Goal: Task Accomplishment & Management: Manage account settings

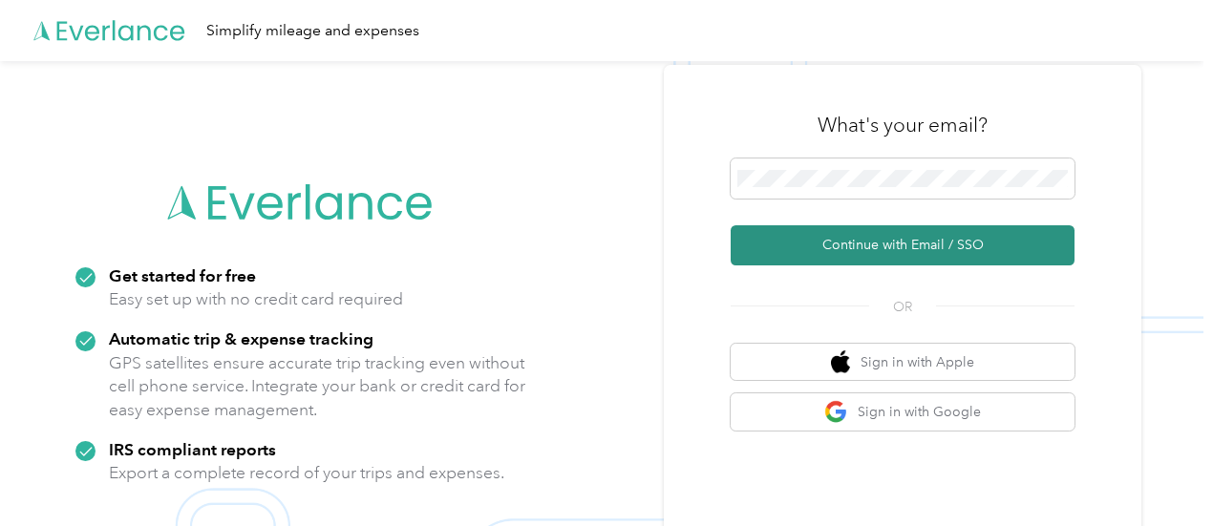
click at [877, 253] on button "Continue with Email / SSO" at bounding box center [903, 245] width 344 height 40
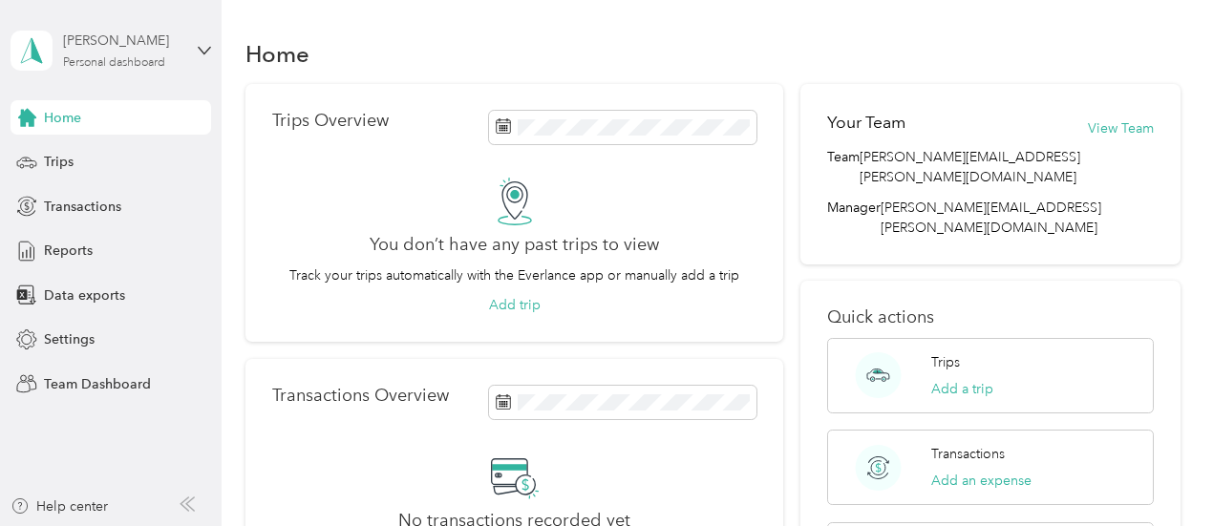
click at [170, 58] on div "[PERSON_NAME] Personal dashboard" at bounding box center [122, 50] width 119 height 38
click at [117, 161] on div "Team dashboard" at bounding box center [79, 157] width 102 height 20
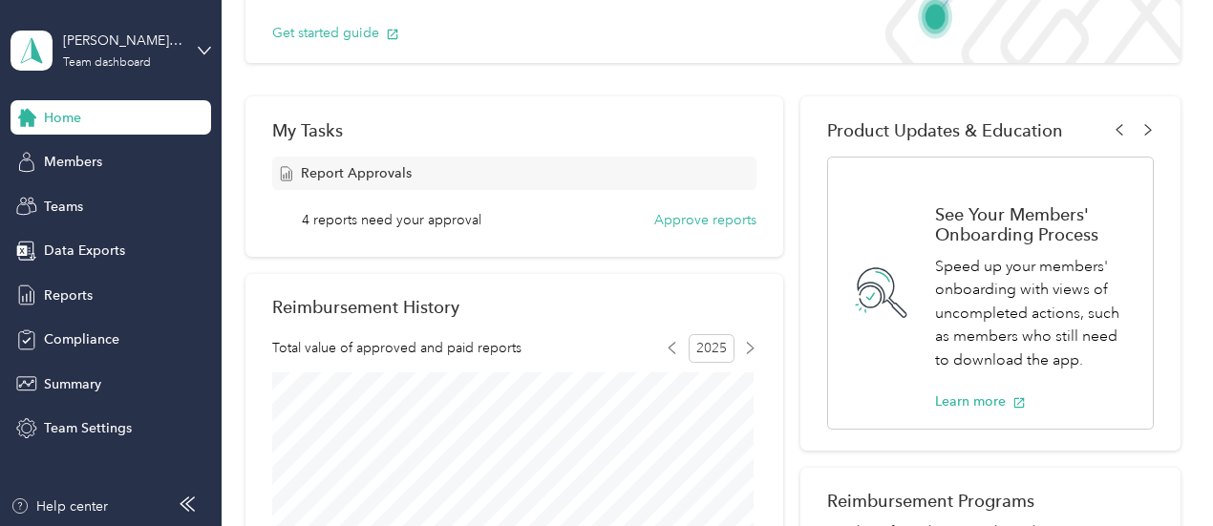
scroll to position [287, 0]
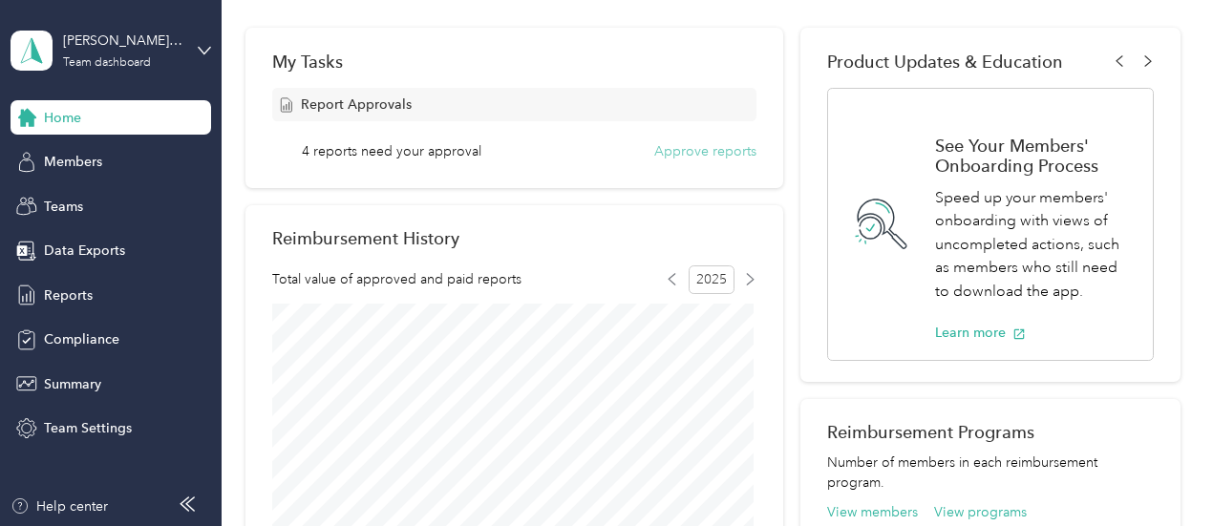
click at [709, 152] on button "Approve reports" at bounding box center [705, 151] width 102 height 20
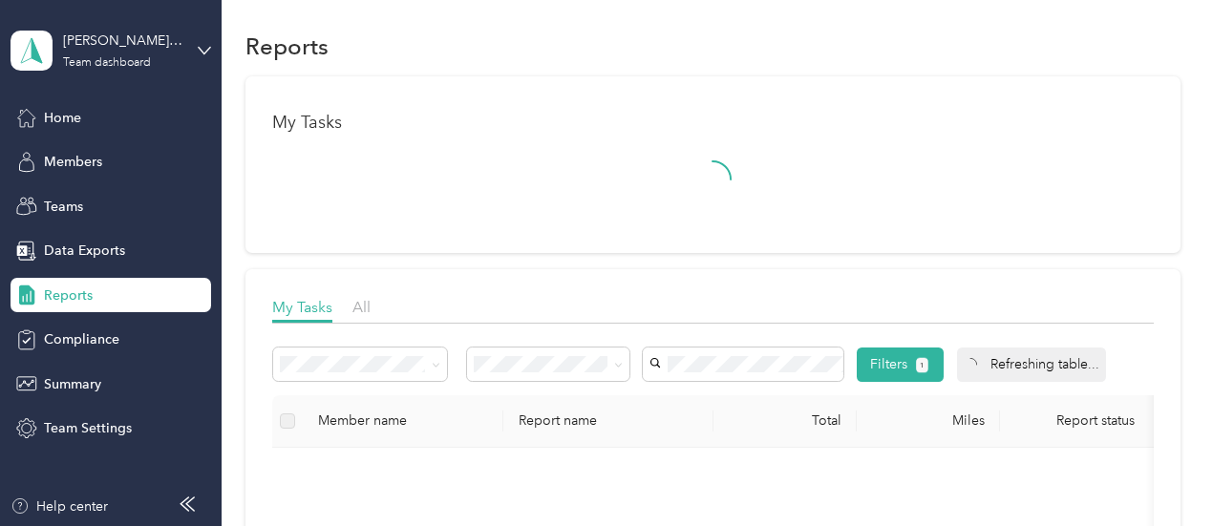
scroll to position [287, 0]
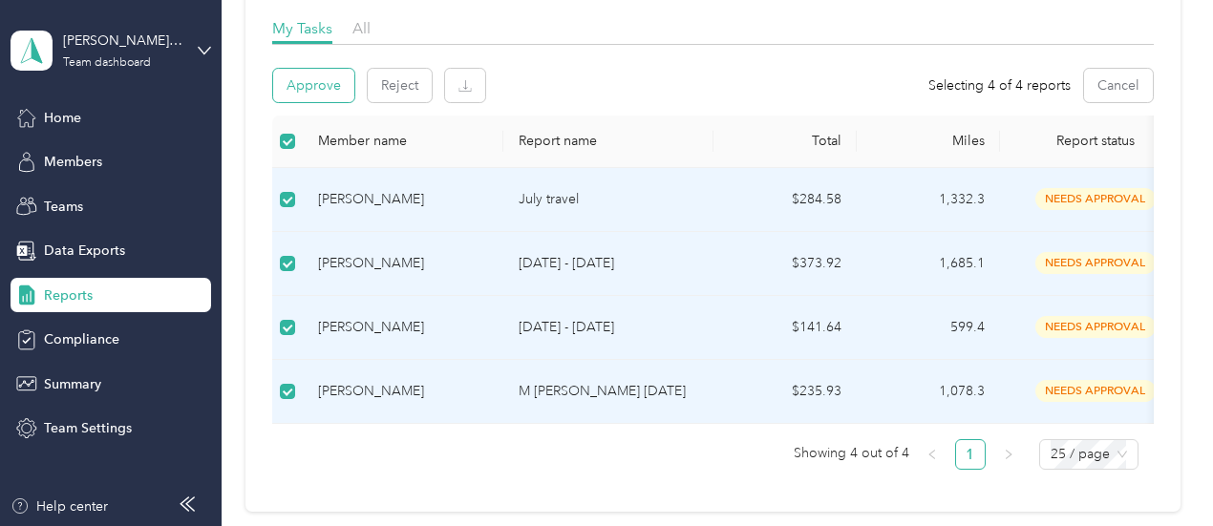
click at [321, 85] on button "Approve" at bounding box center [313, 85] width 81 height 33
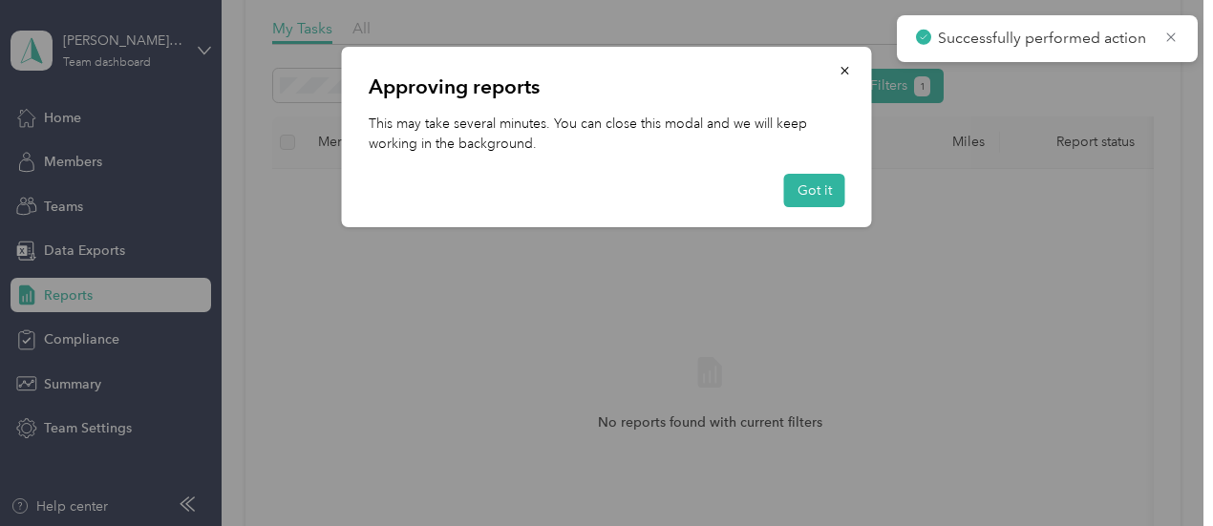
click at [843, 70] on icon "button" at bounding box center [845, 71] width 8 height 8
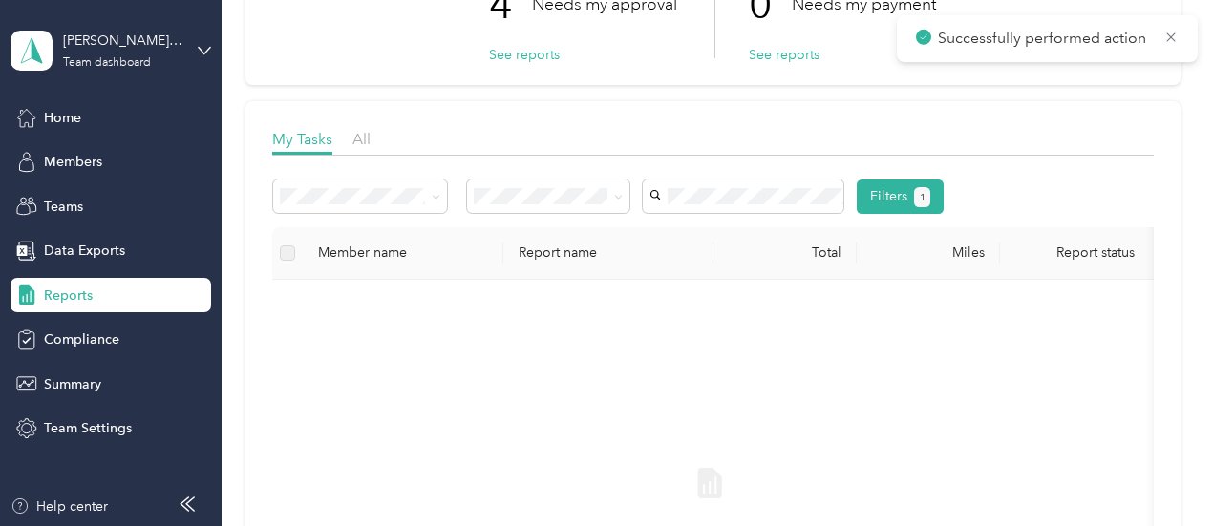
scroll to position [0, 0]
